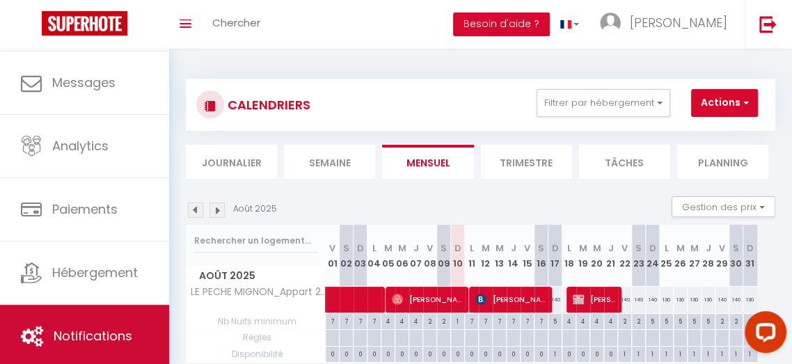
click at [80, 308] on link "Notifications" at bounding box center [84, 336] width 169 height 63
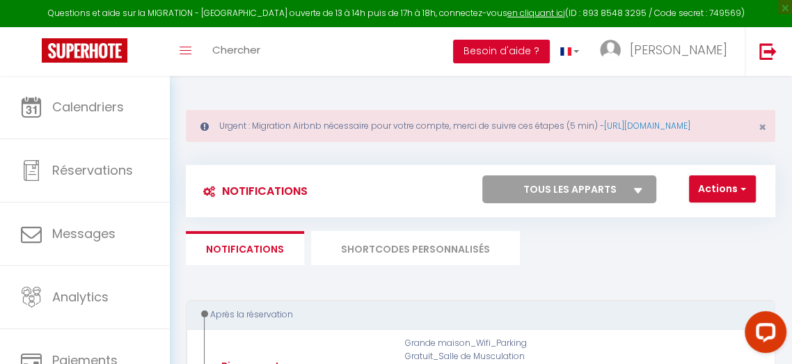
click at [542, 58] on button "Besoin d'aide ?" at bounding box center [501, 52] width 97 height 24
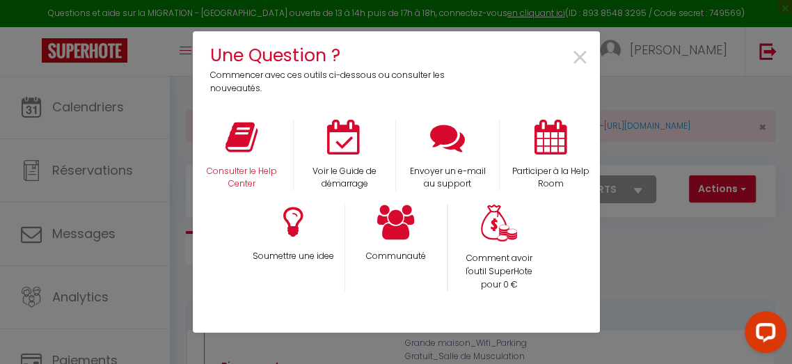
click at [237, 157] on div "Consulter le Help Center" at bounding box center [241, 156] width 103 height 72
click at [242, 141] on icon at bounding box center [242, 137] width 32 height 35
click at [581, 49] on span "×" at bounding box center [580, 58] width 19 height 44
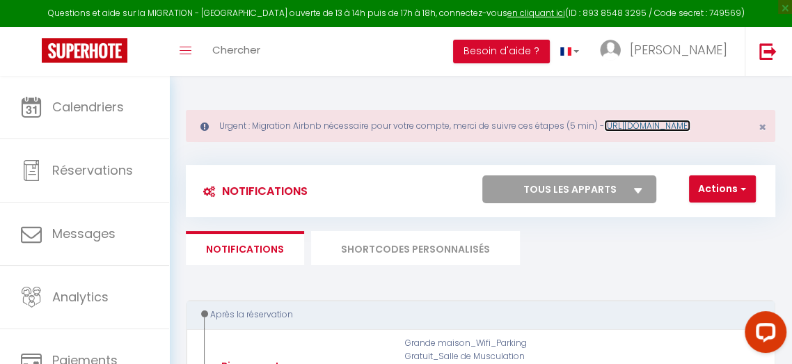
click at [604, 132] on link "[URL][DOMAIN_NAME]" at bounding box center [647, 126] width 86 height 12
